Goal: Use online tool/utility: Utilize a website feature to perform a specific function

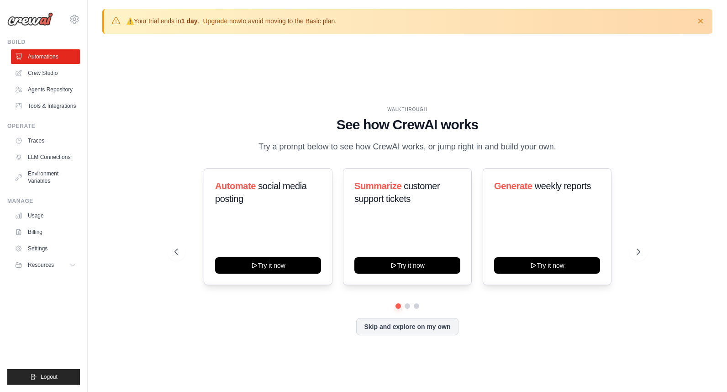
click at [152, 211] on div "WALKTHROUGH See how CrewAI works Try a prompt below to see how CrewAI works, or…" at bounding box center [407, 228] width 610 height 374
click at [55, 76] on link "Crew Studio" at bounding box center [46, 73] width 69 height 15
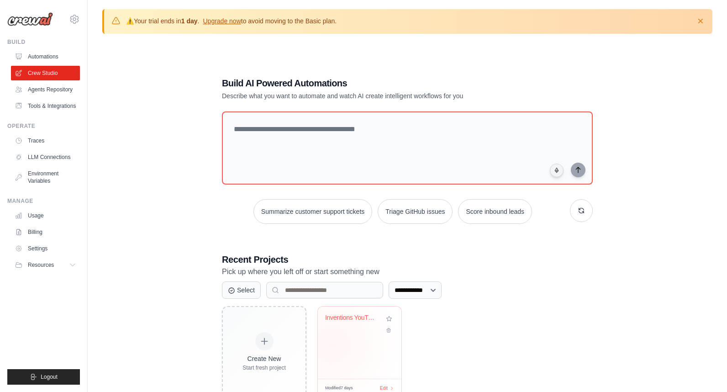
click at [334, 343] on div "Inventions YouTube Shorts Automatio..." at bounding box center [360, 342] width 84 height 72
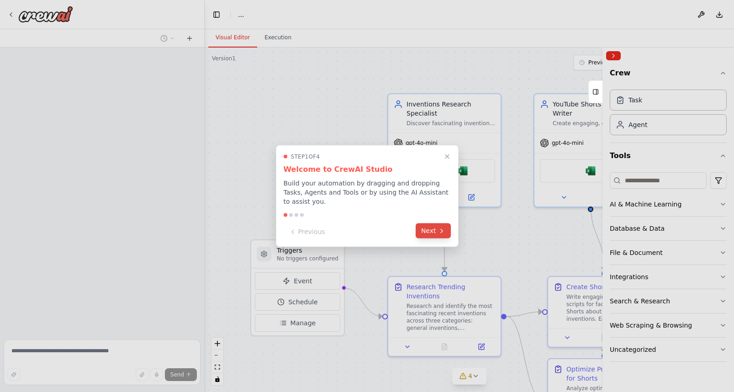
click at [438, 238] on div "Previous Next" at bounding box center [367, 231] width 167 height 15
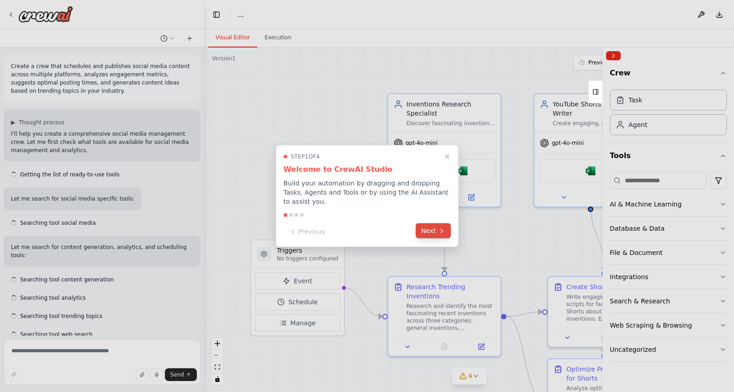
click at [448, 229] on button "Next" at bounding box center [433, 230] width 35 height 15
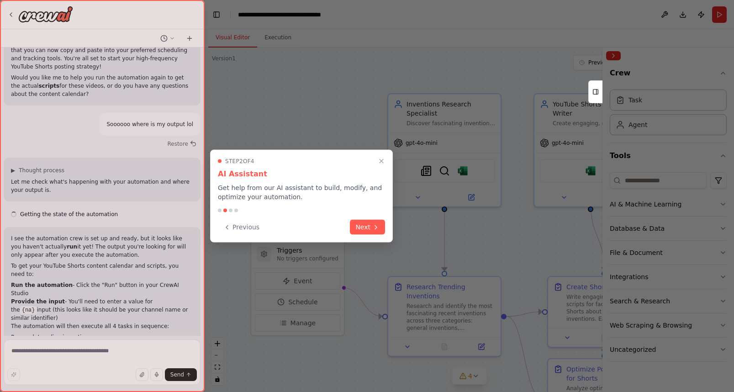
scroll to position [5285, 0]
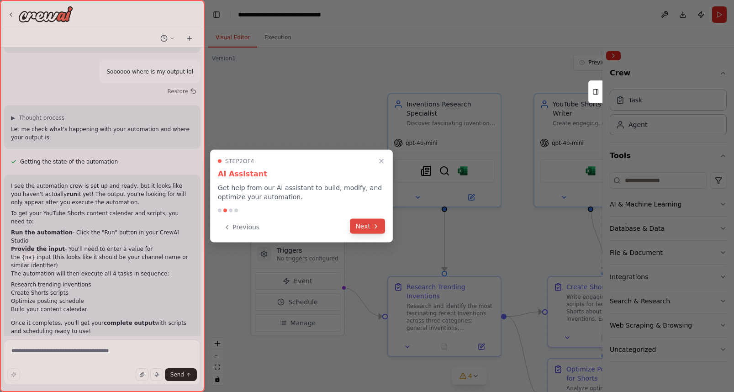
click at [365, 225] on button "Next" at bounding box center [367, 226] width 35 height 15
click at [365, 225] on div at bounding box center [367, 196] width 734 height 392
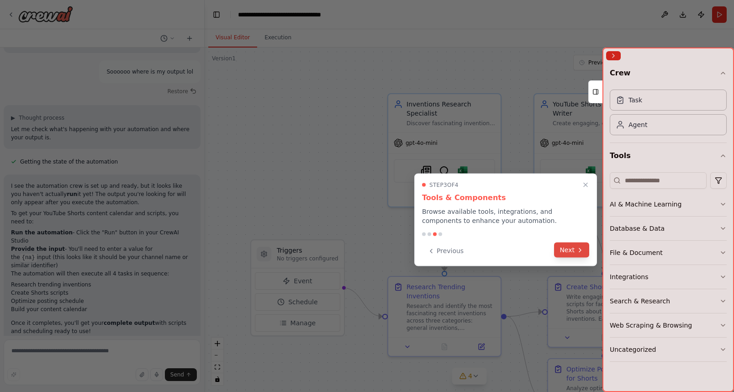
click at [576, 247] on icon at bounding box center [579, 249] width 7 height 7
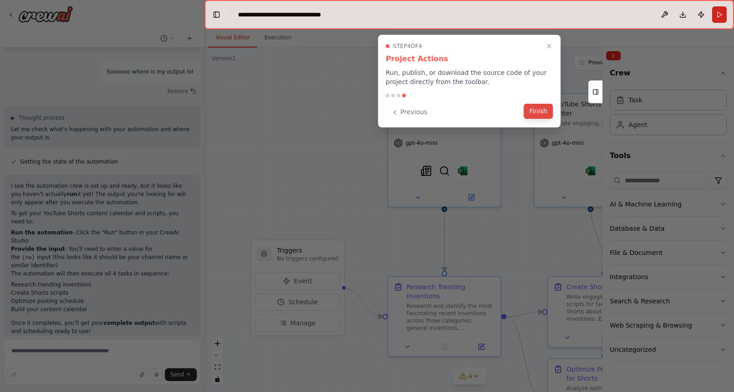
click at [537, 117] on button "Finish" at bounding box center [538, 111] width 29 height 15
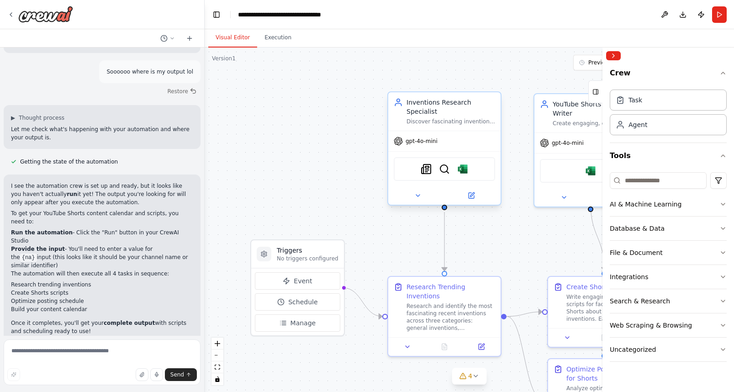
click at [465, 176] on div "SerplyNewsSearchTool BraveSearchTool Microsoft excel" at bounding box center [444, 169] width 101 height 24
click at [465, 175] on div "SerplyNewsSearchTool BraveSearchTool Microsoft excel" at bounding box center [444, 169] width 101 height 24
click at [475, 173] on div "SerplyNewsSearchTool BraveSearchTool Microsoft excel" at bounding box center [444, 169] width 101 height 24
click at [460, 169] on img at bounding box center [462, 169] width 11 height 11
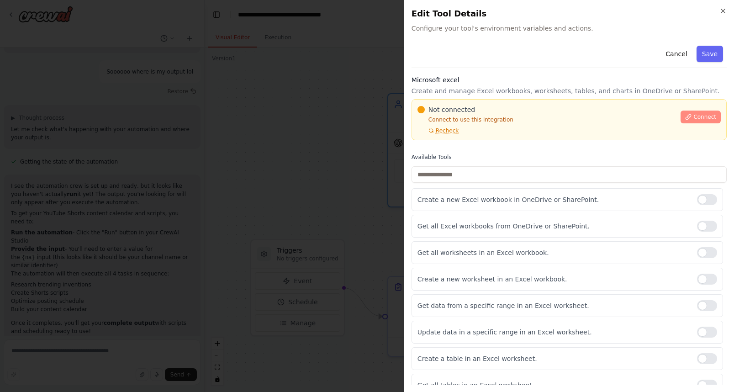
click at [685, 119] on icon at bounding box center [688, 117] width 6 height 6
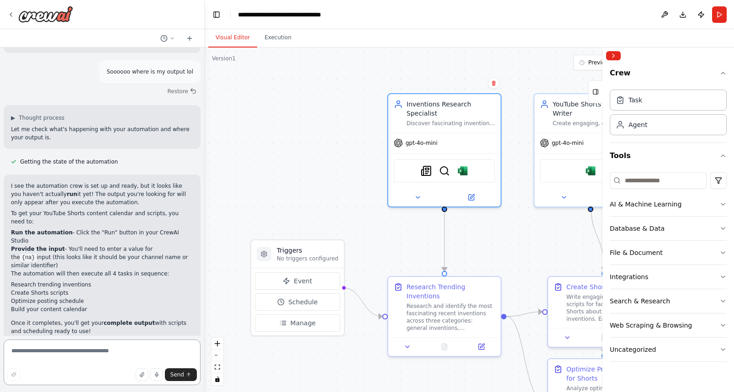
click at [94, 358] on textarea at bounding box center [102, 362] width 197 height 46
click at [98, 353] on textarea at bounding box center [102, 362] width 197 height 46
type textarea "**********"
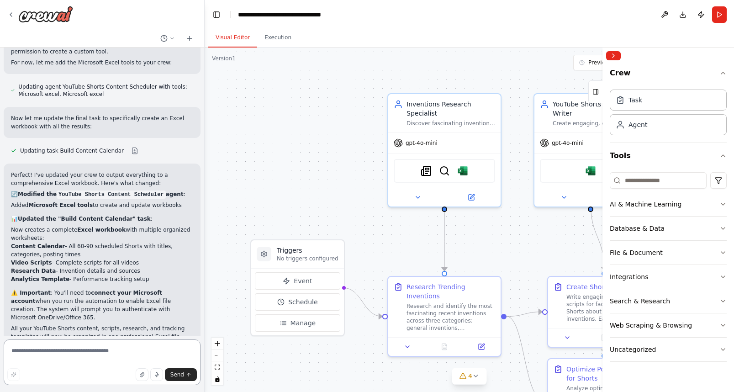
scroll to position [6081, 0]
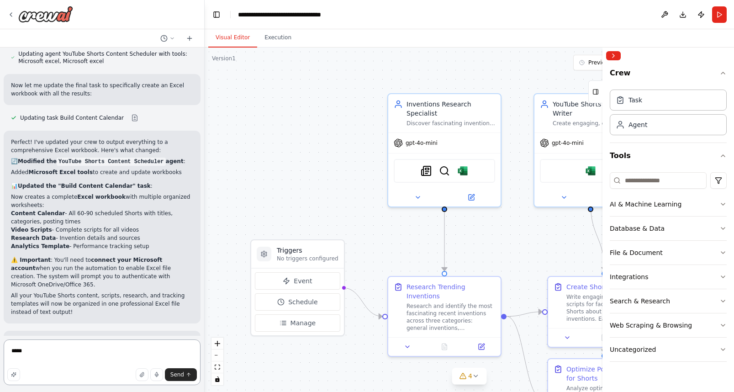
type textarea "******"
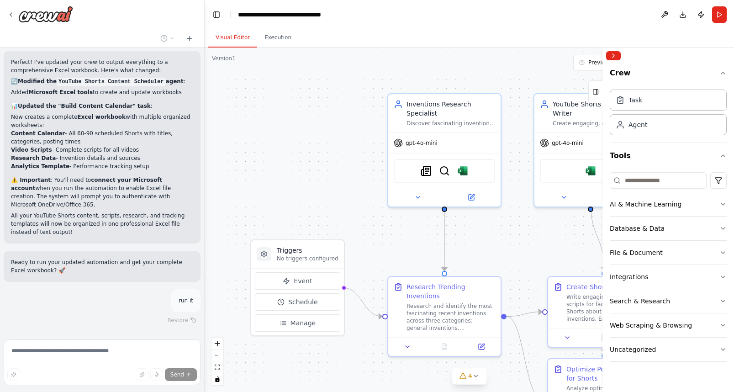
scroll to position [6161, 0]
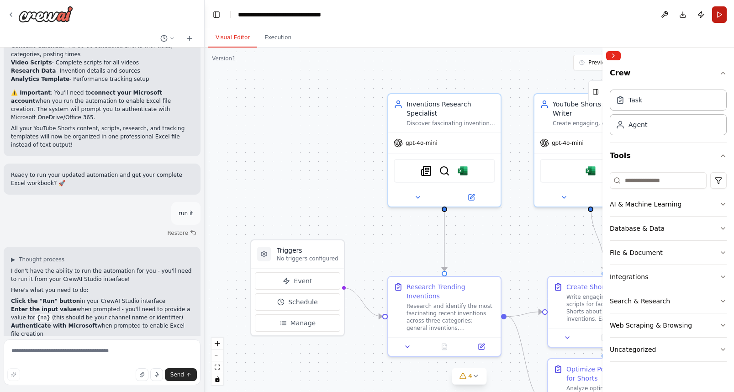
click at [718, 19] on button "Run" at bounding box center [719, 14] width 15 height 16
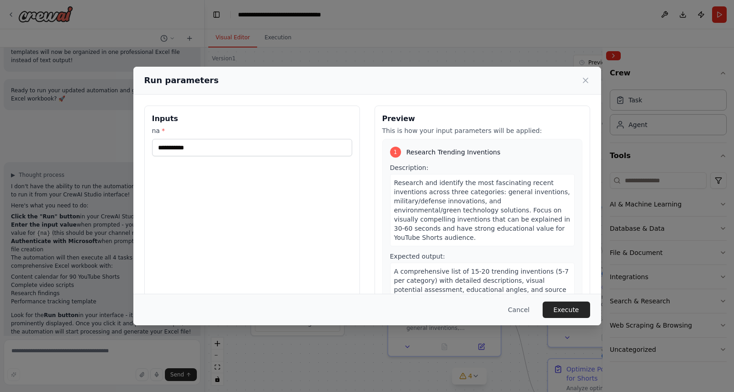
scroll to position [6333, 0]
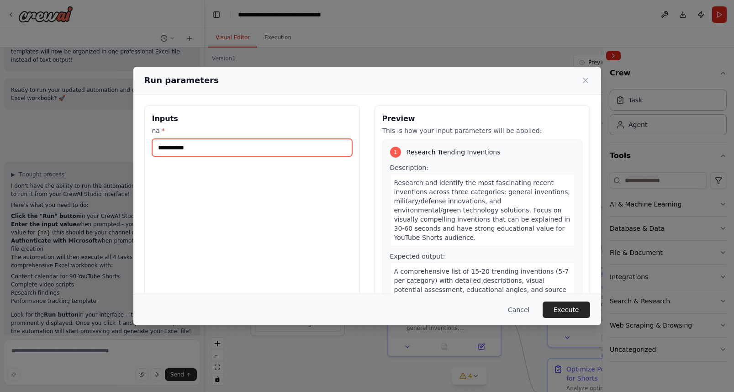
click at [258, 144] on input "na *" at bounding box center [252, 147] width 200 height 17
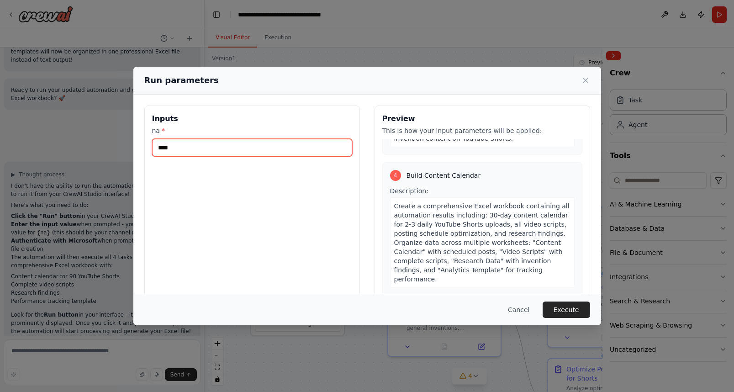
scroll to position [551, 0]
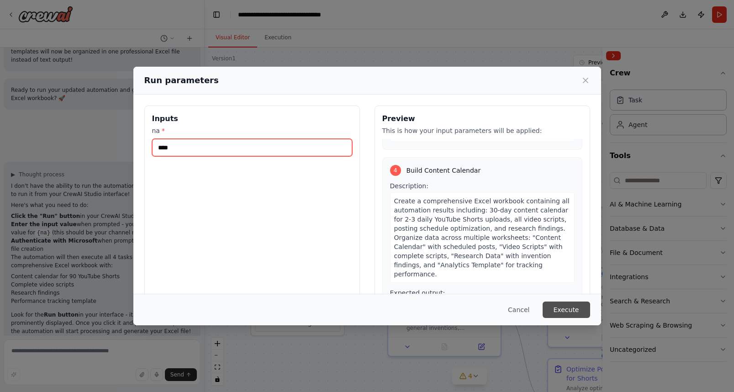
type input "****"
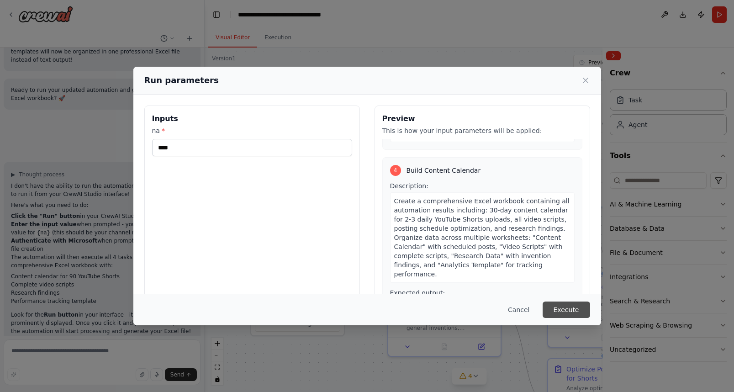
click at [578, 308] on button "Execute" at bounding box center [566, 309] width 47 height 16
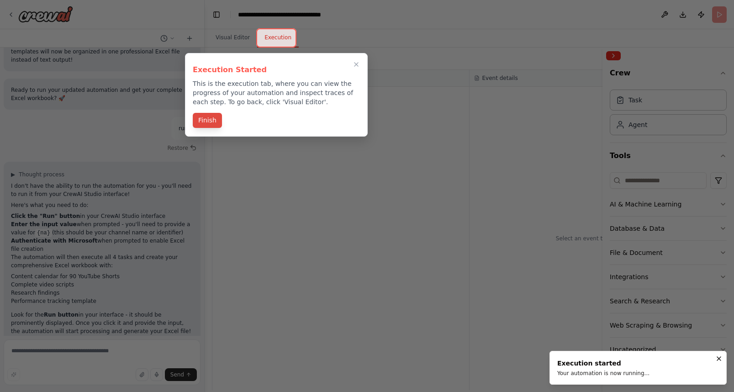
click at [203, 124] on button "Finish" at bounding box center [207, 120] width 29 height 15
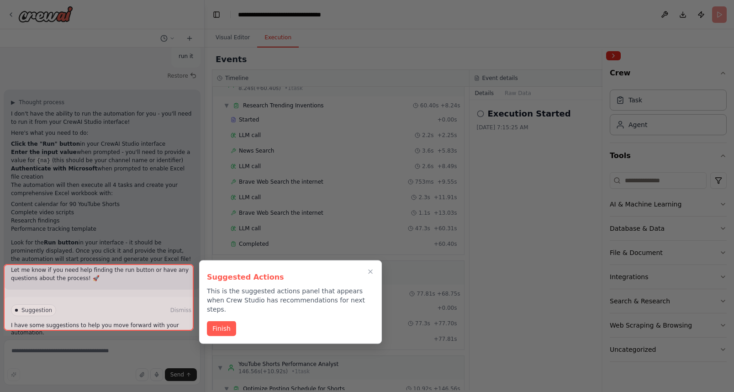
scroll to position [6407, 0]
